Goal: Book appointment/travel/reservation

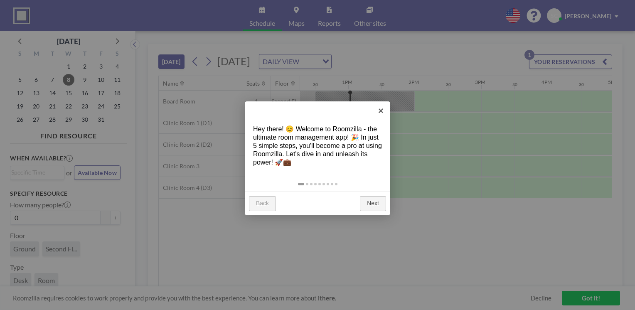
scroll to position [0, 831]
click at [383, 112] on link "×" at bounding box center [380, 110] width 19 height 19
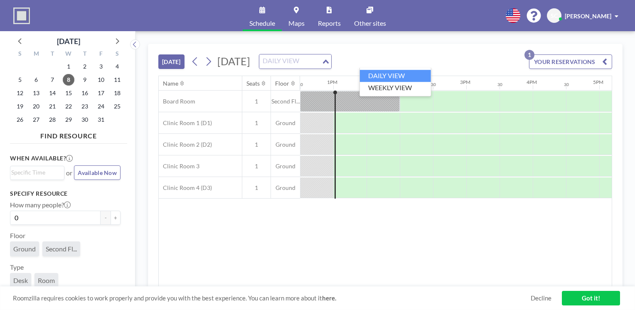
click at [329, 59] on icon "Search for option" at bounding box center [326, 61] width 6 height 4
click at [331, 59] on div "Loading..." at bounding box center [326, 60] width 10 height 12
click at [329, 62] on icon "Search for option" at bounding box center [326, 61] width 6 height 4
click at [419, 85] on li "WEEKLY VIEW" at bounding box center [395, 88] width 71 height 12
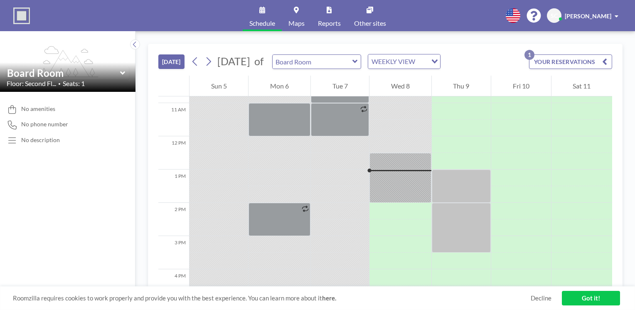
scroll to position [374, 0]
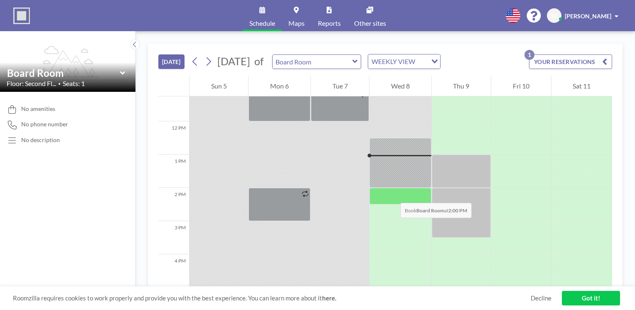
click at [392, 194] on div at bounding box center [399, 196] width 61 height 17
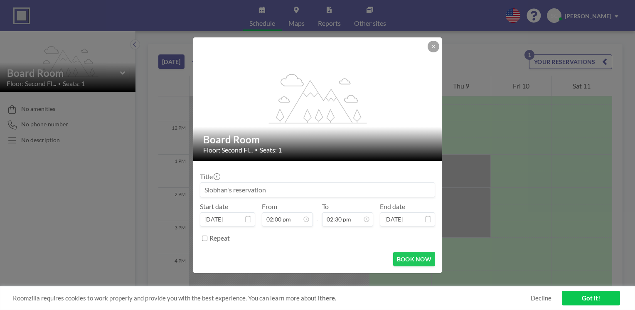
click at [392, 194] on input at bounding box center [317, 190] width 234 height 14
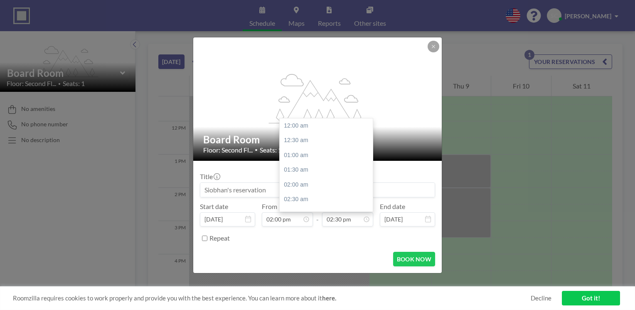
scroll to position [429, 0]
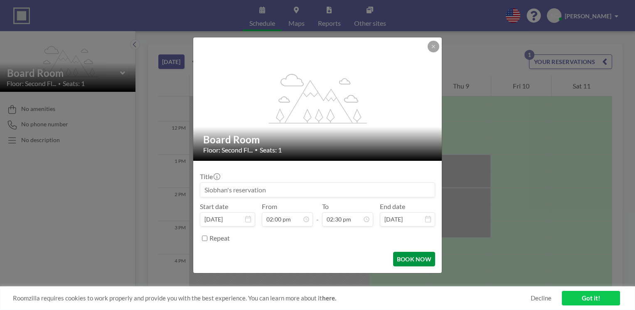
click at [415, 255] on button "BOOK NOW" at bounding box center [414, 259] width 42 height 15
